Goal: Information Seeking & Learning: Learn about a topic

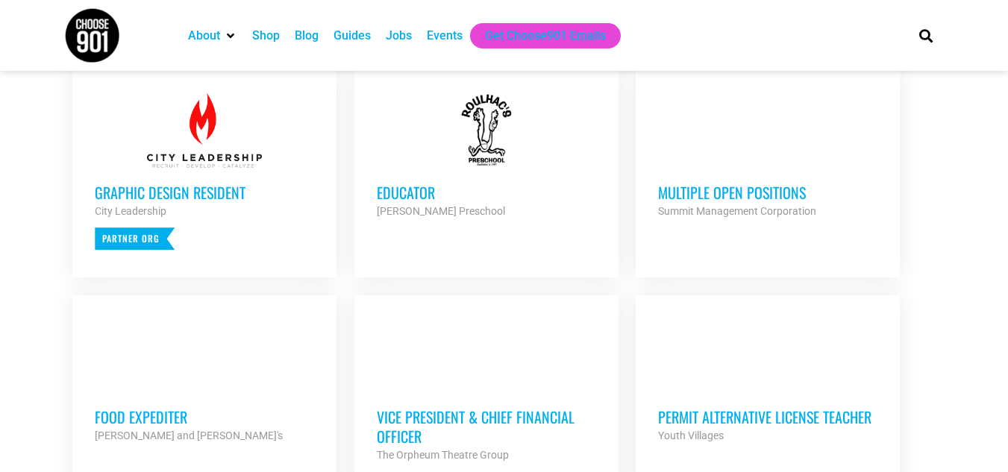
scroll to position [613, 0]
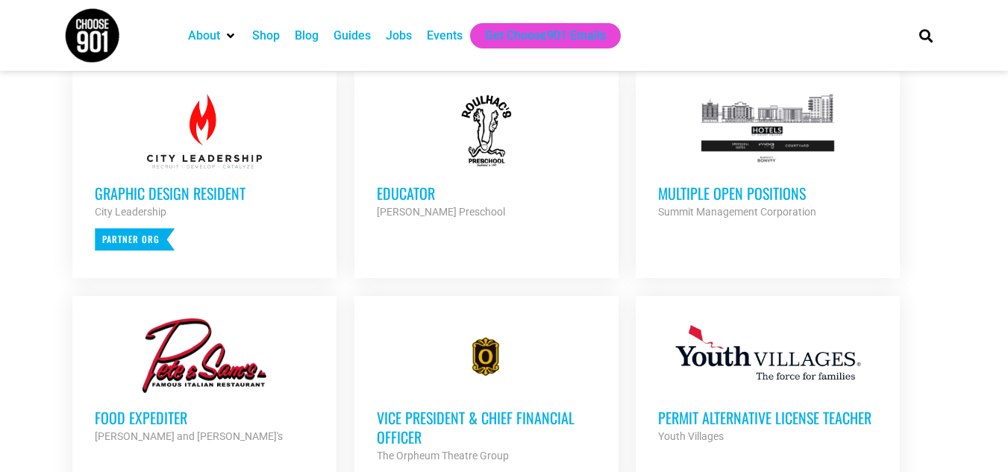
click at [769, 166] on div at bounding box center [767, 131] width 219 height 75
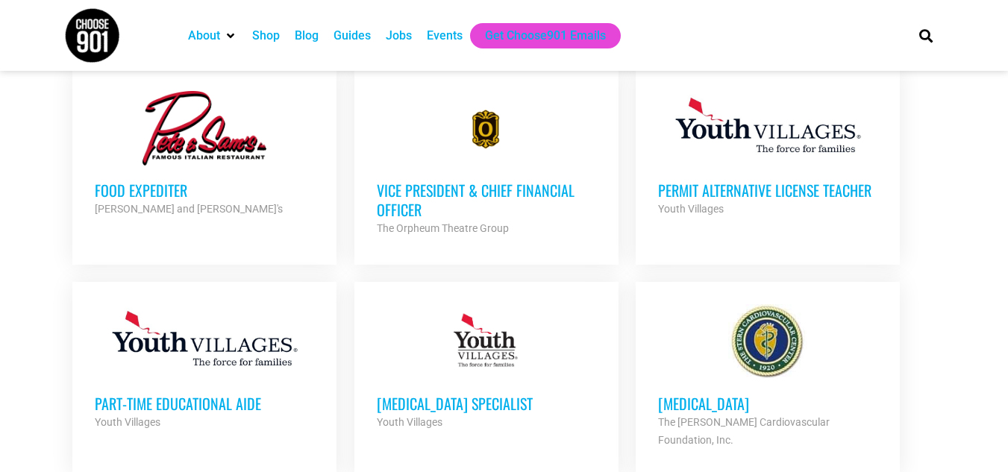
scroll to position [840, 0]
click at [113, 46] on img at bounding box center [92, 35] width 56 height 56
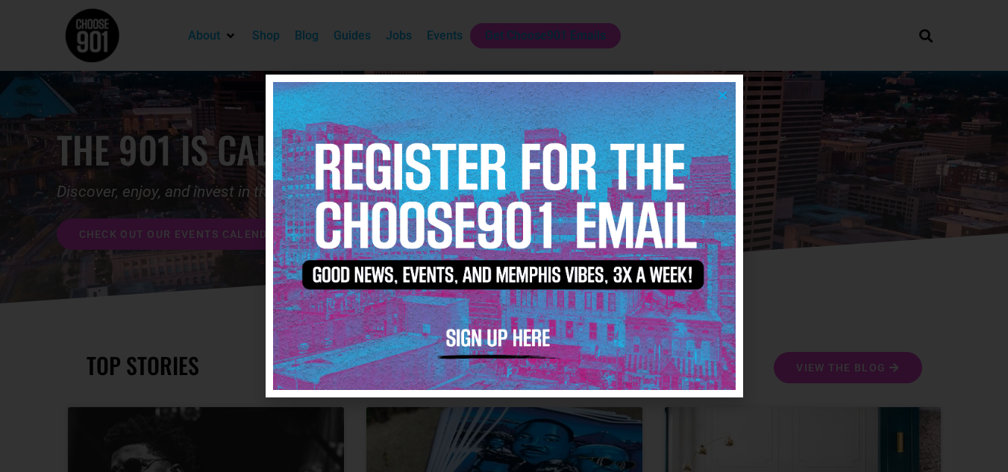
click at [126, 180] on div at bounding box center [504, 236] width 1008 height 472
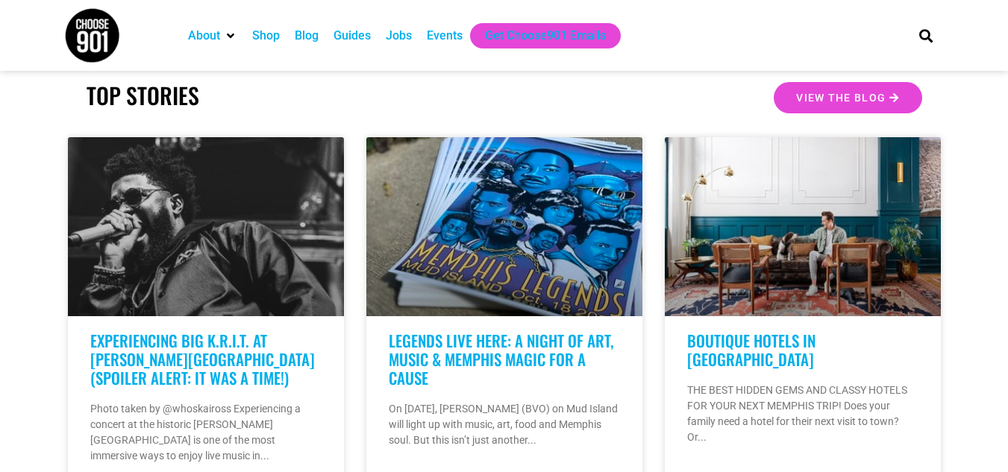
scroll to position [270, 0]
